Goal: Information Seeking & Learning: Check status

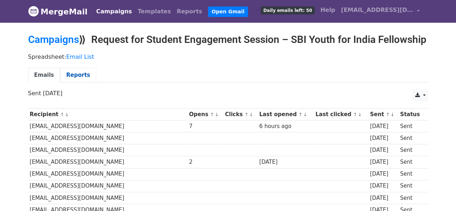
click at [66, 83] on link "Reports" at bounding box center [78, 75] width 36 height 15
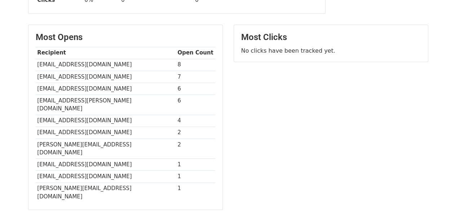
scroll to position [149, 0]
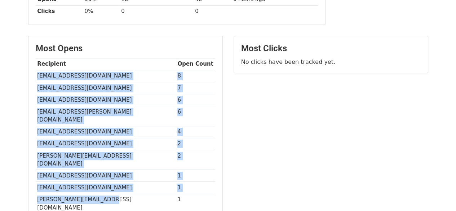
drag, startPoint x: 37, startPoint y: 86, endPoint x: 110, endPoint y: 191, distance: 127.6
click at [110, 191] on tbody "Recipient Open Count bits.knlplacements@gmail.com 8 svistplacements@gmail.com 7…" at bounding box center [125, 135] width 179 height 155
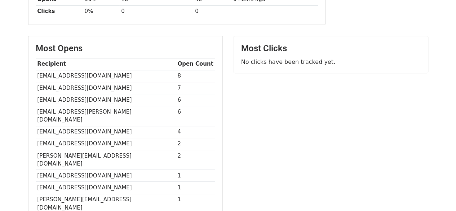
click at [0, 136] on body "MergeMail Campaigns Templates Reports Open Gmail Daily emails left: 50 Help zai…" at bounding box center [228, 78] width 456 height 454
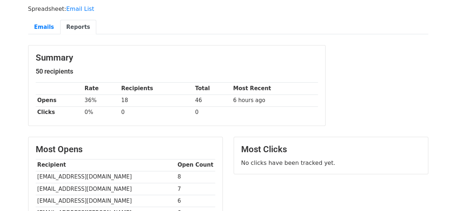
scroll to position [0, 0]
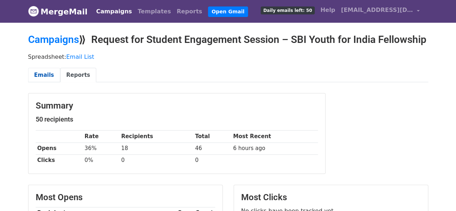
click at [48, 83] on link "Emails" at bounding box center [44, 75] width 32 height 15
click at [78, 60] on link "Email List" at bounding box center [80, 56] width 28 height 7
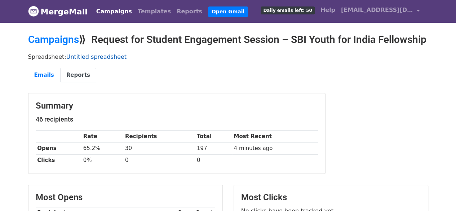
click at [88, 60] on link "Untitled spreadsheet" at bounding box center [96, 56] width 60 height 7
click at [41, 83] on link "Emails" at bounding box center [44, 75] width 32 height 15
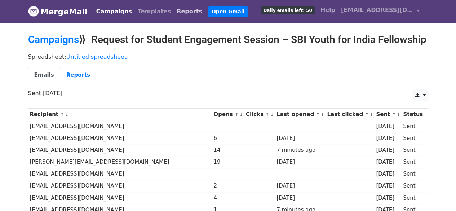
click at [174, 9] on link "Reports" at bounding box center [189, 11] width 31 height 14
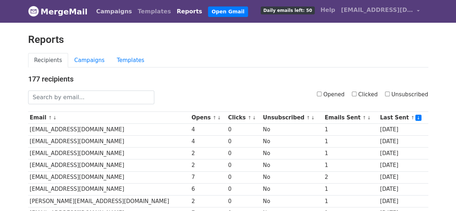
drag, startPoint x: 110, startPoint y: 13, endPoint x: 108, endPoint y: 17, distance: 4.6
click at [110, 13] on link "Campaigns" at bounding box center [113, 11] width 41 height 14
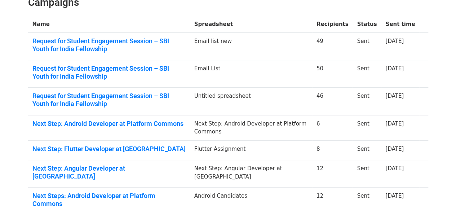
scroll to position [99, 0]
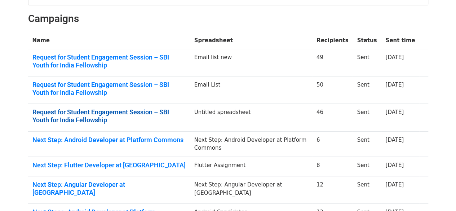
click at [163, 114] on link "Request for Student Engagement Session – SBI Youth for India Fellowship" at bounding box center [108, 115] width 153 height 15
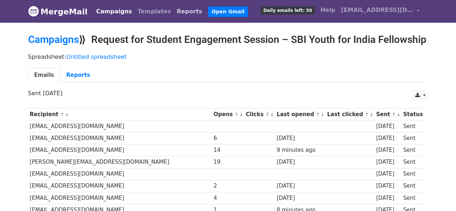
click at [174, 7] on link "Reports" at bounding box center [189, 11] width 31 height 14
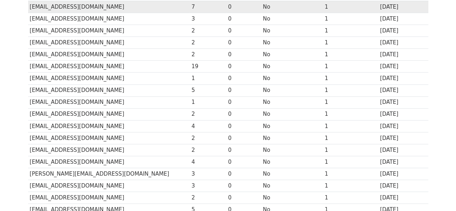
scroll to position [324, 0]
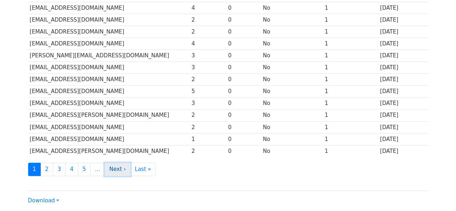
click at [115, 163] on link "Next ›" at bounding box center [118, 169] width 26 height 13
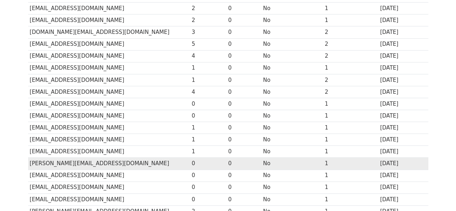
scroll to position [360, 0]
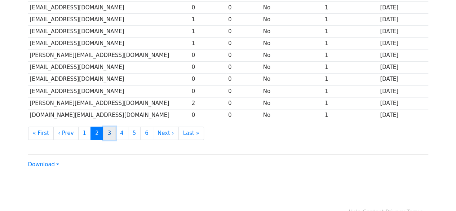
click at [103, 130] on link "3" at bounding box center [109, 133] width 13 height 13
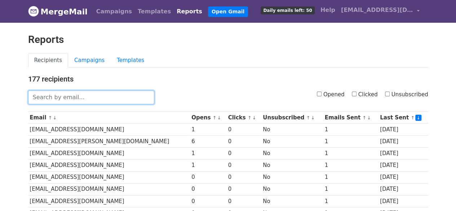
click at [95, 100] on input "text" at bounding box center [91, 97] width 126 height 14
paste input "placementofficer@bhu.ac.in"
type input "placementofficer@bhu.ac.in"
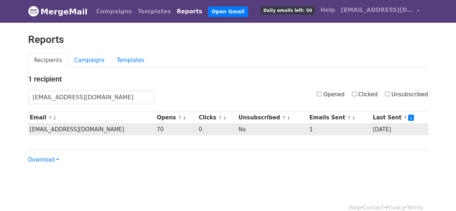
click at [123, 128] on td "[EMAIL_ADDRESS][DOMAIN_NAME]" at bounding box center [91, 130] width 127 height 12
click at [352, 130] on td "1" at bounding box center [338, 130] width 63 height 12
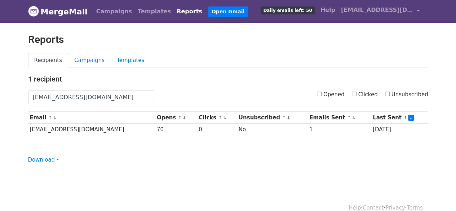
click at [199, 137] on div "1 recipient [EMAIL_ADDRESS][DOMAIN_NAME] Opened Clicked Unsubscribed Email ↑ ↓ …" at bounding box center [228, 119] width 411 height 89
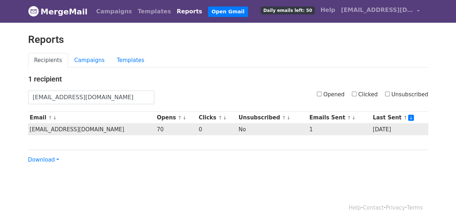
click at [160, 131] on td "70" at bounding box center [176, 130] width 42 height 12
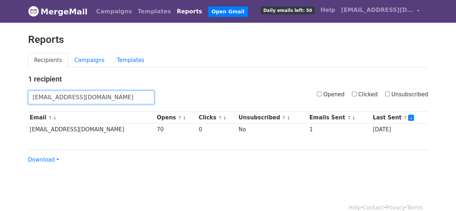
drag, startPoint x: 118, startPoint y: 96, endPoint x: 16, endPoint y: 95, distance: 102.0
click at [16, 95] on body "MergeMail Campaigns Templates Reports Open Gmail Daily emails left: 50 Help [EM…" at bounding box center [228, 96] width 456 height 193
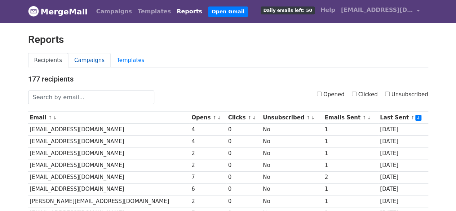
click at [81, 62] on link "Campaigns" at bounding box center [89, 60] width 43 height 15
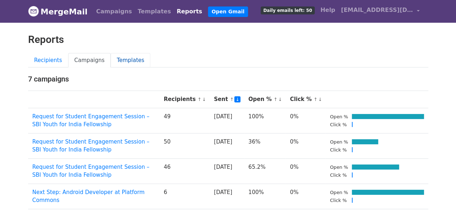
click at [114, 64] on link "Templates" at bounding box center [131, 60] width 40 height 15
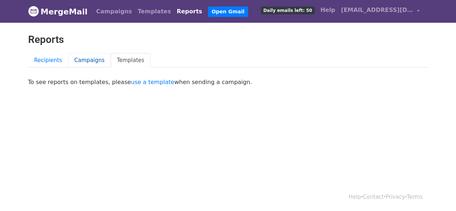
click at [89, 61] on link "Campaigns" at bounding box center [89, 60] width 43 height 15
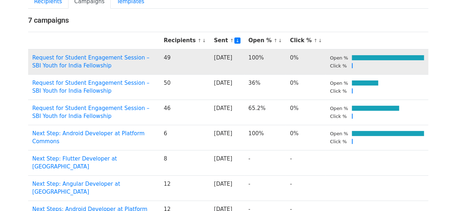
scroll to position [72, 0]
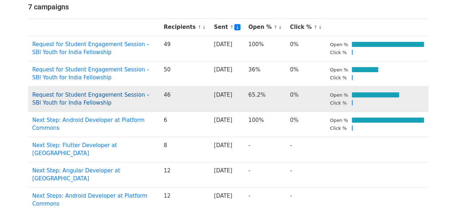
click at [103, 94] on link "Request for Student Engagement Session – SBI Youth for India Fellowship" at bounding box center [90, 99] width 117 height 15
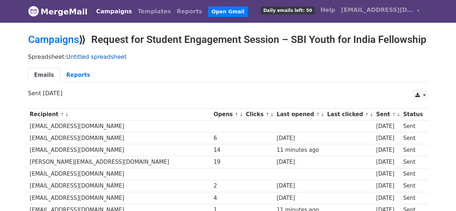
click at [94, 60] on link "Untitled spreadsheet" at bounding box center [96, 56] width 60 height 7
click at [225, 79] on ul "Emails Reports" at bounding box center [228, 75] width 400 height 15
click at [70, 83] on link "Reports" at bounding box center [78, 75] width 36 height 15
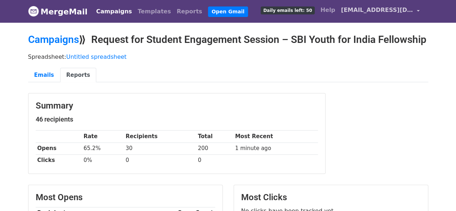
click at [417, 10] on link "[EMAIL_ADDRESS][DOMAIN_NAME]" at bounding box center [380, 11] width 84 height 17
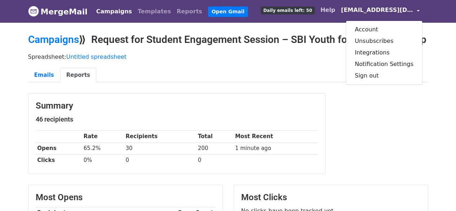
click at [329, 13] on link "Help" at bounding box center [328, 10] width 21 height 14
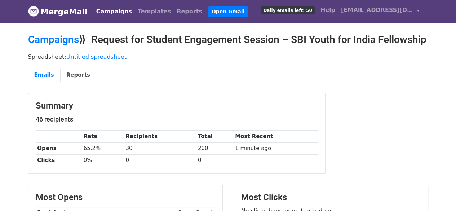
click at [307, 11] on span "Daily emails left: 50" at bounding box center [288, 10] width 54 height 8
click at [210, 9] on link "Open Gmail" at bounding box center [228, 11] width 40 height 10
